Goal: Find contact information: Find contact information

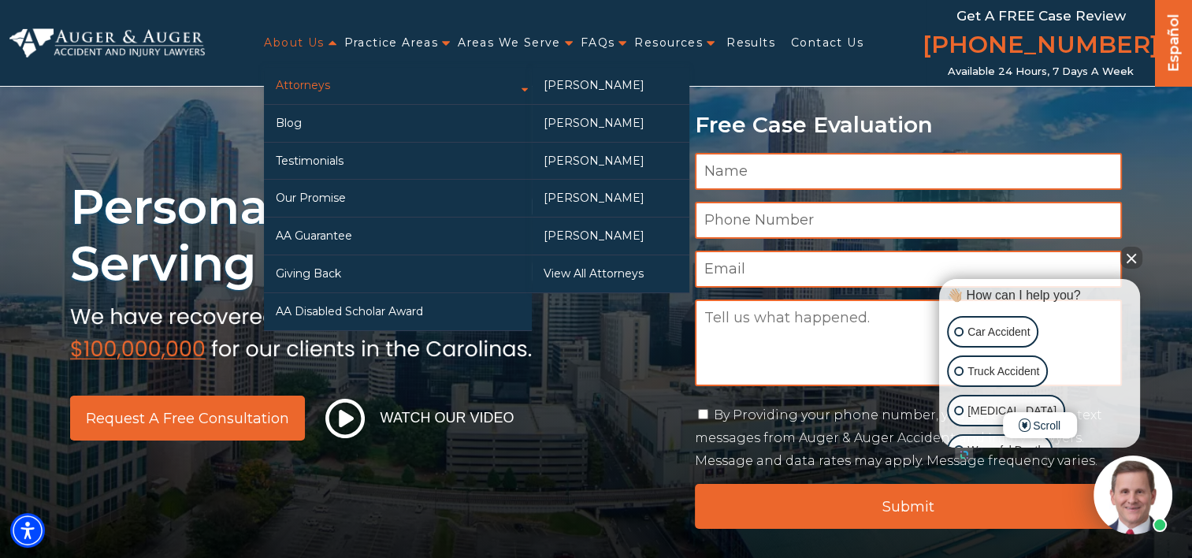
click at [309, 88] on link "Attorneys" at bounding box center [398, 85] width 268 height 37
